Goal: Information Seeking & Learning: Learn about a topic

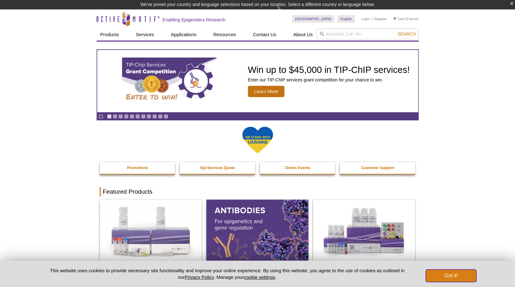
click at [463, 272] on button "Got it!" at bounding box center [451, 276] width 50 height 13
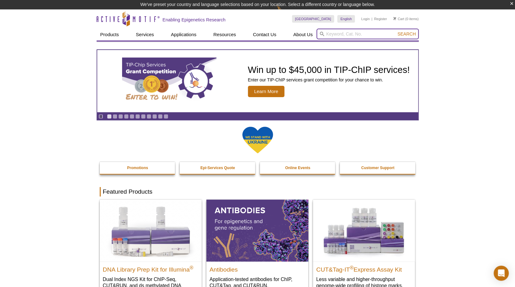
click at [342, 33] on input "search" at bounding box center [367, 34] width 102 height 11
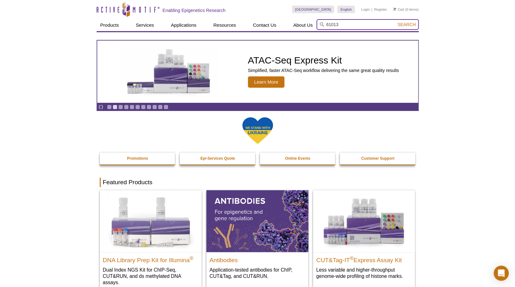
type input "61013"
click at [395, 22] on button "Search" at bounding box center [406, 25] width 22 height 6
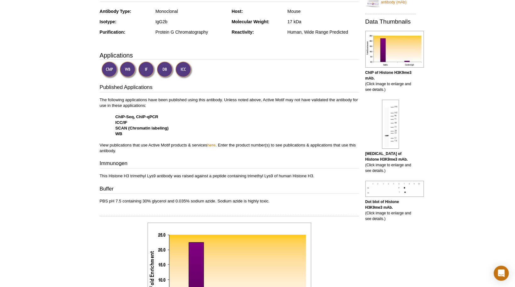
scroll to position [152, 0]
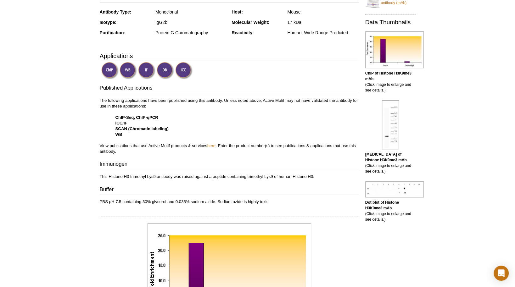
drag, startPoint x: 207, startPoint y: 122, endPoint x: 185, endPoint y: 106, distance: 27.1
click at [185, 106] on p "The following applications have been published using this antibody. Unless note…" at bounding box center [229, 126] width 259 height 57
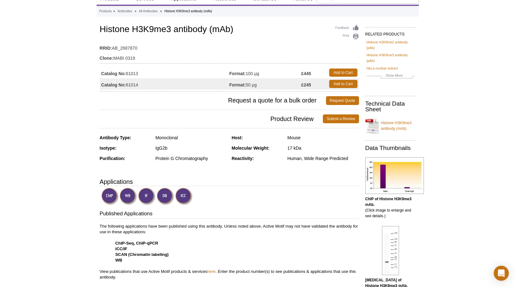
click at [128, 197] on img at bounding box center [128, 196] width 17 height 17
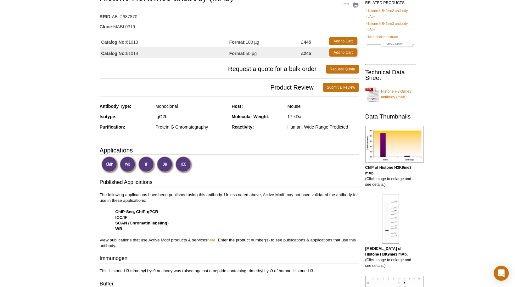
click at [129, 165] on img at bounding box center [128, 164] width 17 height 17
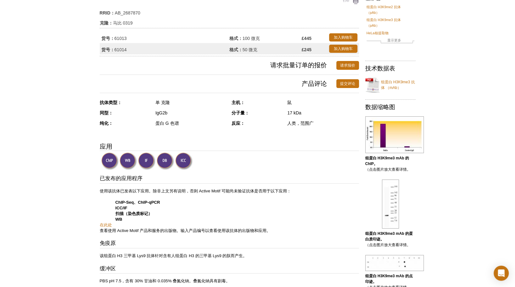
scroll to position [63, 0]
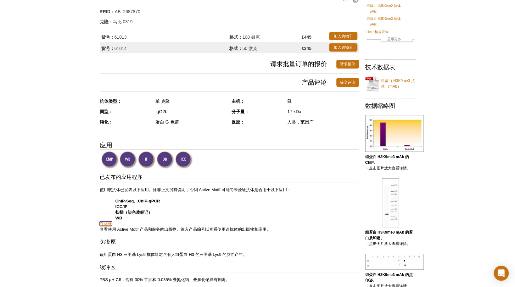
click at [107, 222] on link "在此处" at bounding box center [106, 223] width 12 height 5
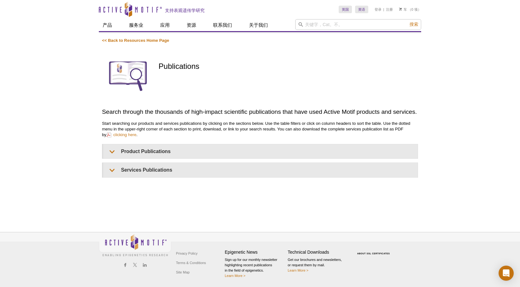
drag, startPoint x: 0, startPoint y: 0, endPoint x: 36, endPoint y: 115, distance: 121.1
click at [36, 115] on div "Active Motif 徽标 Enabling Epigenetics Research 0 Search 跳至主要内容 Active Motif 徽标 支…" at bounding box center [260, 143] width 520 height 287
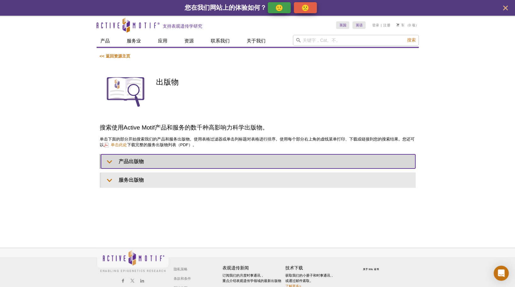
click at [126, 162] on summary "产品出版物" at bounding box center [258, 161] width 314 height 14
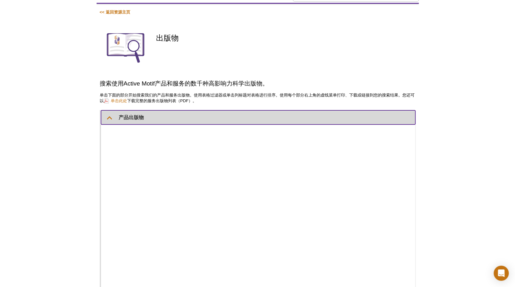
scroll to position [15, 0]
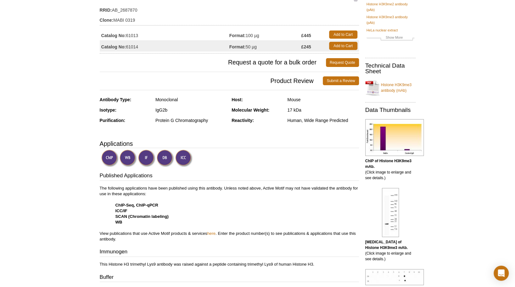
scroll to position [63, 0]
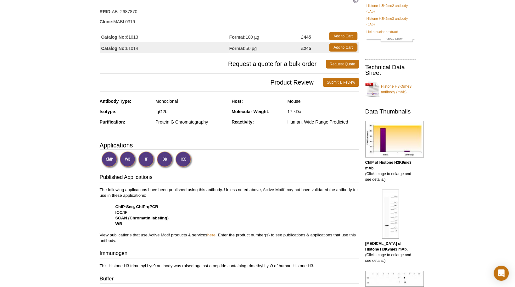
click at [128, 159] on img at bounding box center [128, 159] width 17 height 17
drag, startPoint x: 77, startPoint y: 133, endPoint x: 53, endPoint y: 175, distance: 48.3
click at [53, 175] on div "Active Motif Logo Enabling Epigenetics Research 0 Search Skip to content Active…" at bounding box center [257, 289] width 515 height 705
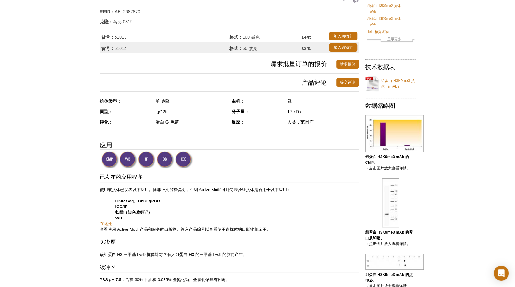
click at [128, 159] on img at bounding box center [128, 159] width 17 height 17
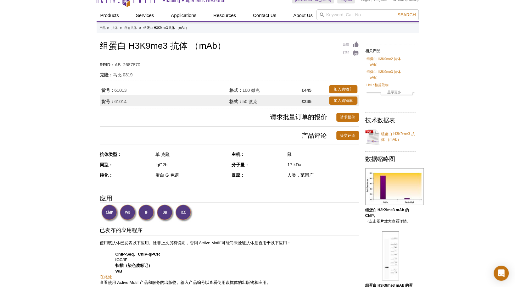
scroll to position [0, 0]
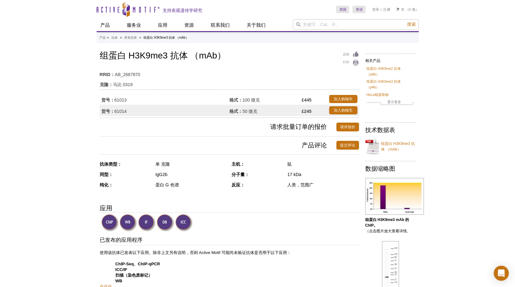
click at [128, 220] on img at bounding box center [128, 222] width 17 height 17
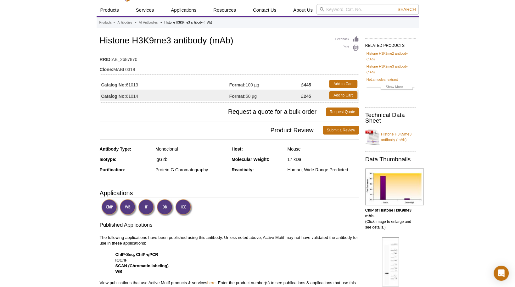
scroll to position [63, 0]
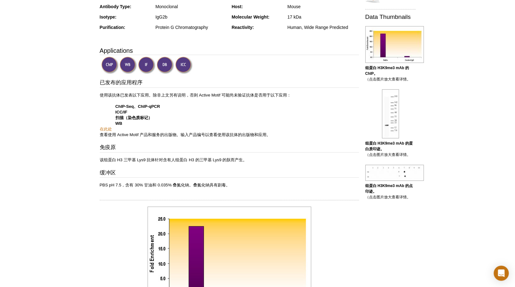
scroll to position [157, 0]
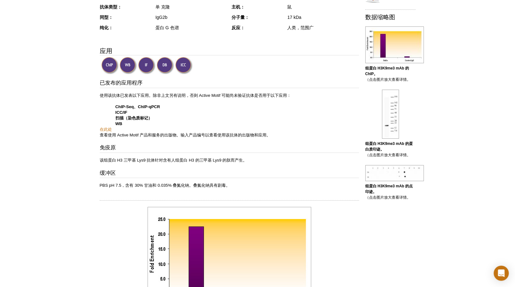
click at [122, 118] on strong "扫描（染色质标记）" at bounding box center [133, 118] width 37 height 5
click at [120, 125] on strong "WB" at bounding box center [118, 123] width 7 height 5
click at [129, 64] on img at bounding box center [128, 65] width 17 height 17
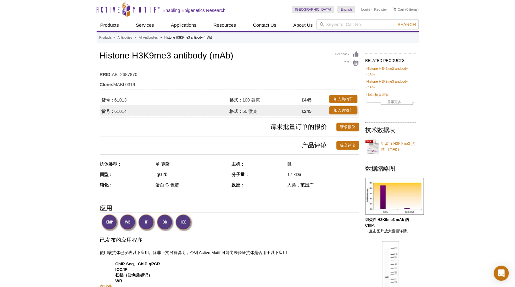
scroll to position [0, 0]
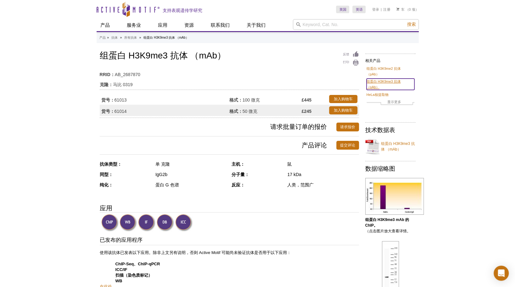
click at [385, 79] on link "组蛋白 H3K9me3 抗体 （pAb）" at bounding box center [390, 84] width 48 height 11
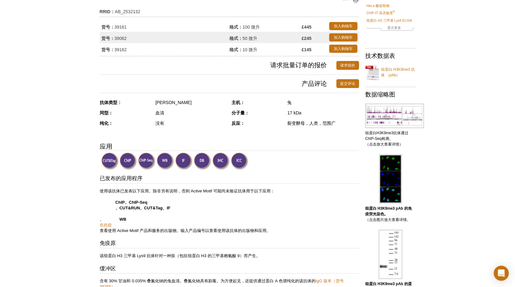
scroll to position [94, 0]
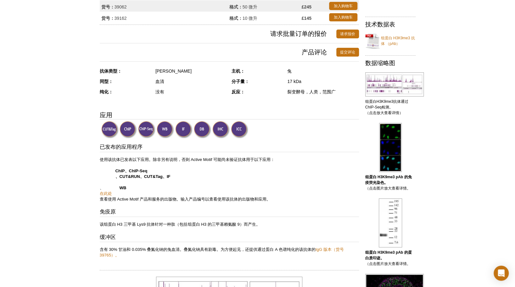
click at [164, 129] on img at bounding box center [165, 129] width 17 height 17
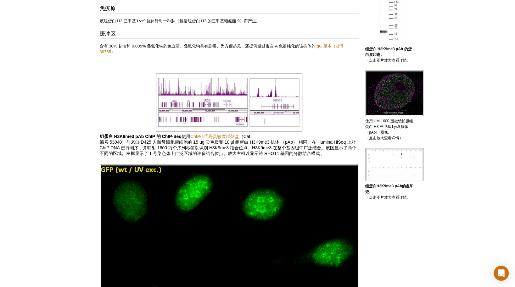
scroll to position [252, 0]
